Goal: Navigation & Orientation: Go to known website

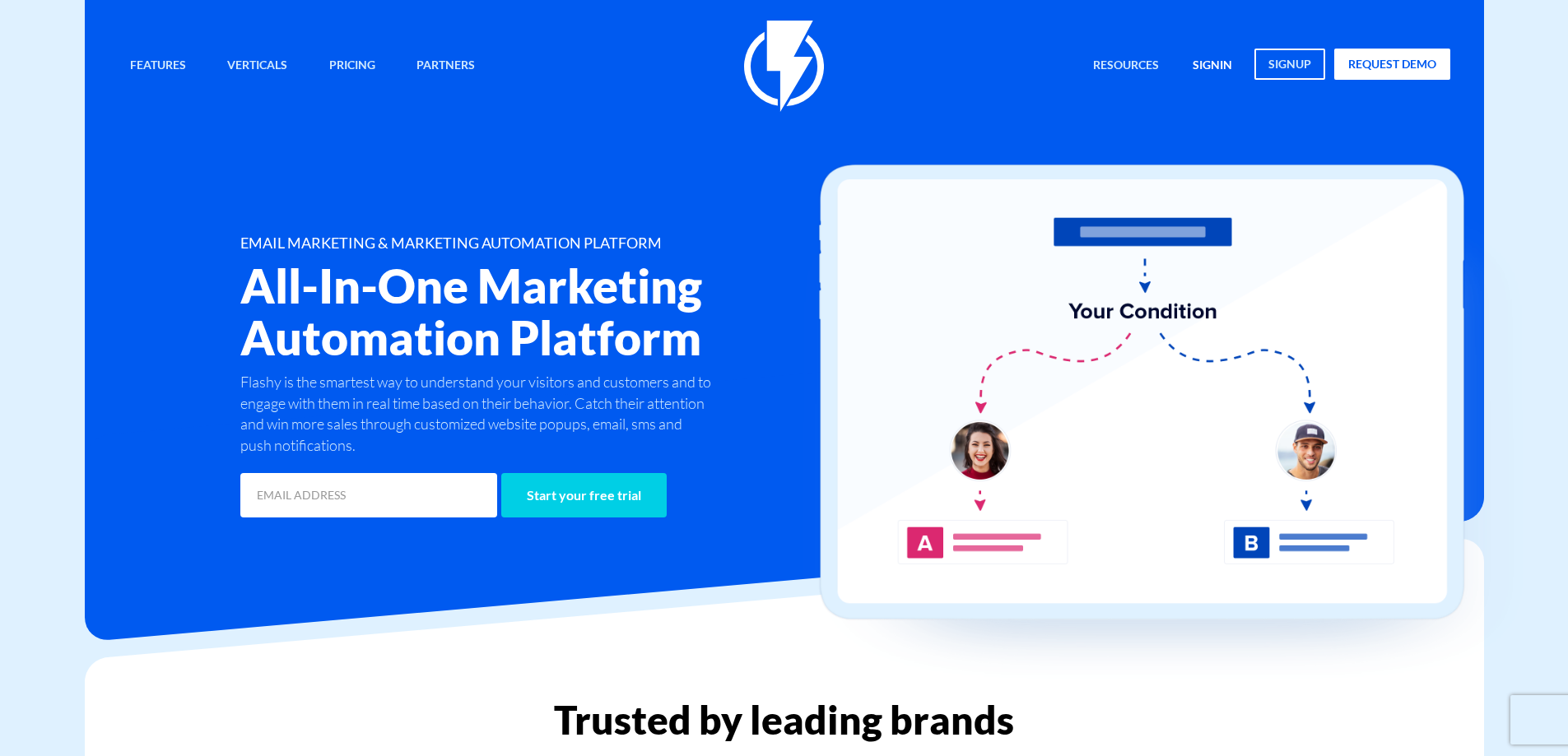
click at [1203, 65] on link "signin" at bounding box center [1213, 65] width 65 height 35
click at [1212, 60] on link "signin" at bounding box center [1213, 65] width 65 height 35
